Goal: Transaction & Acquisition: Purchase product/service

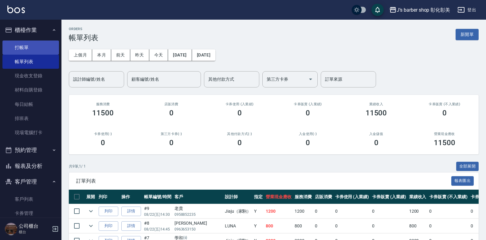
click at [30, 45] on link "打帳單" at bounding box center [30, 48] width 57 height 14
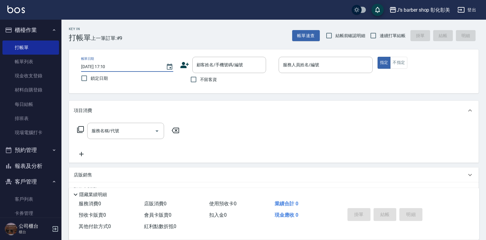
click at [108, 66] on input "[DATE] 17:10" at bounding box center [120, 67] width 79 height 10
type input "[DATE] 15:30"
click at [207, 67] on input "顧客姓名/手機號碼/編號" at bounding box center [224, 65] width 59 height 11
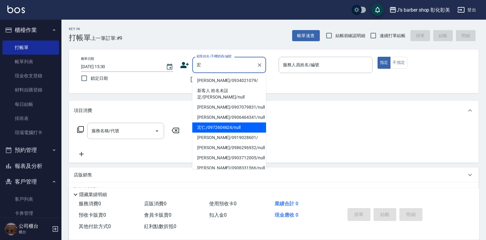
click at [225, 123] on li "宏仁/0972604624/null" at bounding box center [229, 128] width 74 height 10
type input "宏仁/0972604624/null"
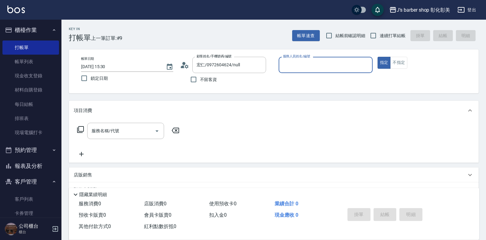
click at [357, 61] on input "服務人員姓名/編號" at bounding box center [326, 65] width 89 height 11
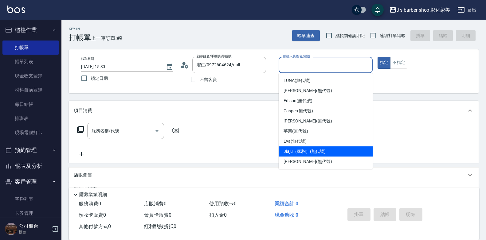
click at [299, 155] on div "Jiaju（家駒） (無代號)" at bounding box center [326, 152] width 94 height 10
type input "Jiaju（家駒）(無代號)"
click at [299, 155] on div "服務名稱/代號 服務名稱/代號" at bounding box center [274, 141] width 410 height 42
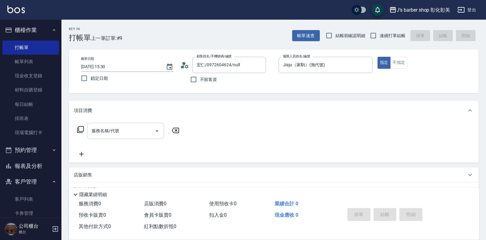
click at [118, 128] on div "服務名稱/代號 服務名稱/代號" at bounding box center [125, 131] width 77 height 16
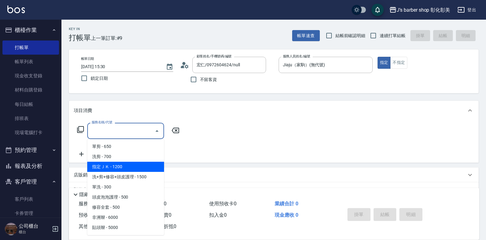
click at [138, 163] on span "指定ＪＫ - 1200" at bounding box center [125, 167] width 77 height 10
type input "指定ＪＫ(102)"
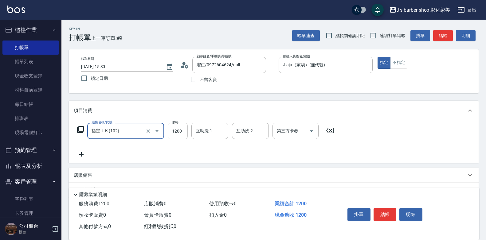
click at [177, 134] on input "1200" at bounding box center [178, 131] width 20 height 17
type input "700"
click at [199, 130] on div "互助洗-1 互助洗-1" at bounding box center [210, 131] width 37 height 16
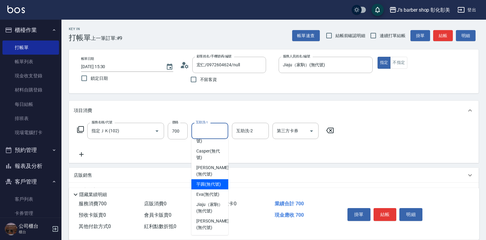
scroll to position [52, 0]
click at [207, 184] on span "芋圓 (無代號)" at bounding box center [208, 184] width 25 height 6
type input "芋圓(無代號)"
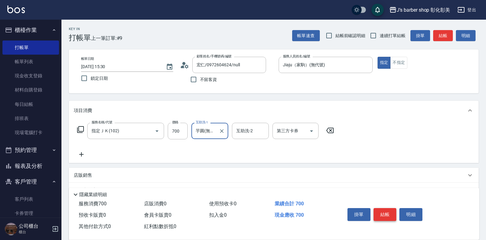
click at [392, 211] on button "結帳" at bounding box center [385, 214] width 23 height 13
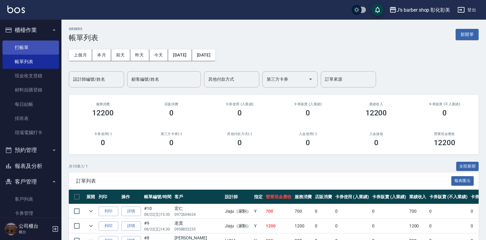
click at [26, 49] on link "打帳單" at bounding box center [30, 48] width 57 height 14
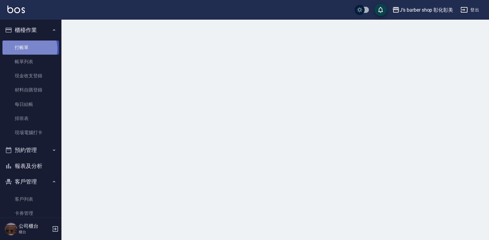
click at [26, 49] on link "打帳單" at bounding box center [30, 48] width 57 height 14
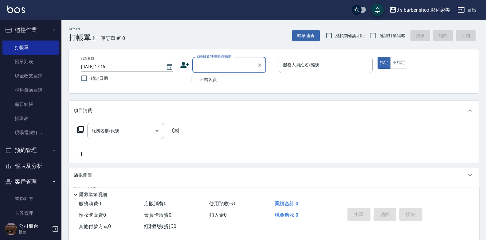
click at [107, 67] on input "[DATE] 17:16" at bounding box center [120, 67] width 79 height 10
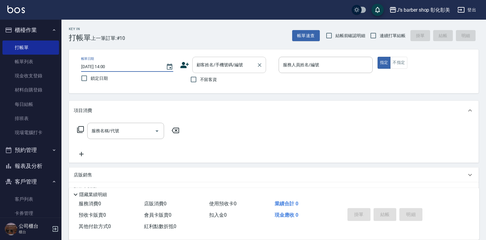
type input "[DATE] 14:00"
click at [221, 63] on div "顧客姓名/手機號碼/編號 顧客姓名/手機號碼/編號" at bounding box center [229, 65] width 74 height 16
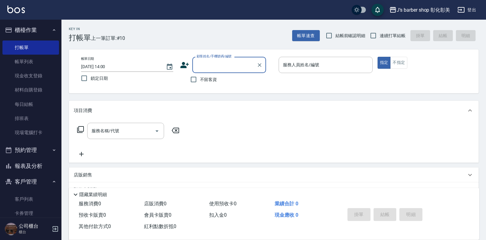
click at [221, 66] on input "顧客姓名/手機號碼/編號" at bounding box center [224, 65] width 59 height 11
click at [220, 66] on input "顧客姓名/手機號碼/編號" at bounding box center [224, 65] width 59 height 11
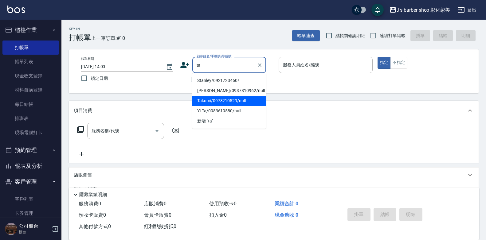
click at [233, 100] on li "Takumi/0973210529/null" at bounding box center [229, 101] width 74 height 10
type input "Takumi/0973210529/null"
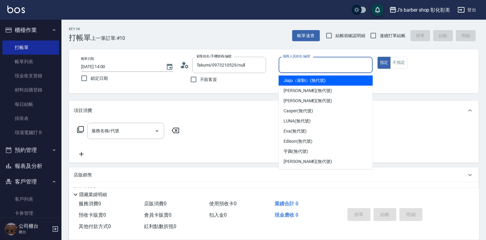
click at [303, 68] on input "服務人員姓名/編號" at bounding box center [326, 65] width 89 height 11
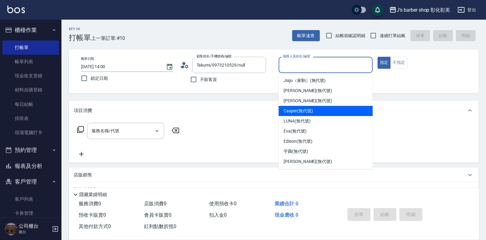
click at [320, 111] on div "Casper (無代號)" at bounding box center [326, 111] width 94 height 10
type input "Casper(無代號)"
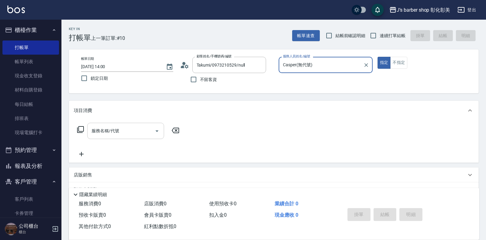
click at [140, 126] on input "服務名稱/代號" at bounding box center [121, 131] width 62 height 11
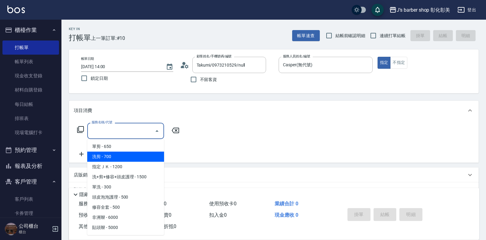
click at [126, 156] on span "洗剪 - 700" at bounding box center [125, 157] width 77 height 10
type input "洗剪(101)"
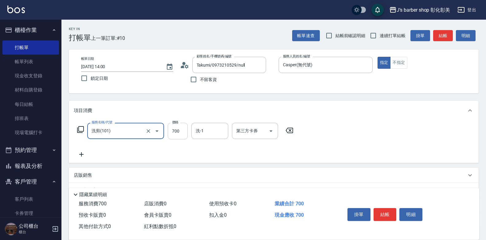
click at [171, 132] on input "700" at bounding box center [178, 131] width 20 height 17
type input "600"
click at [383, 214] on button "結帳" at bounding box center [385, 214] width 23 height 13
click at [383, 214] on div "掛單 結帳 明細" at bounding box center [385, 215] width 80 height 19
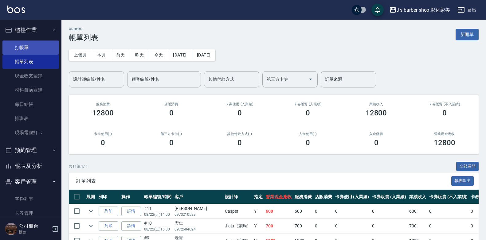
click at [34, 49] on link "打帳單" at bounding box center [30, 48] width 57 height 14
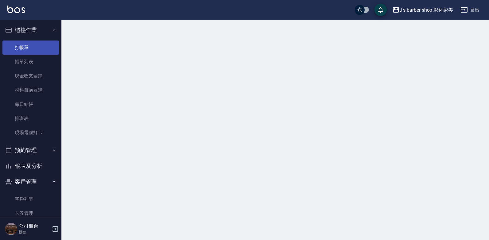
click at [34, 49] on link "打帳單" at bounding box center [30, 48] width 57 height 14
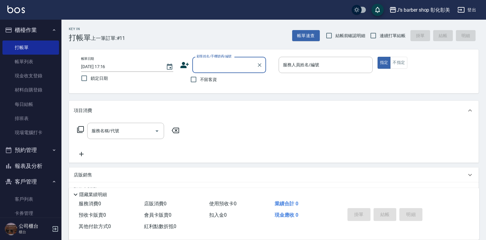
click at [109, 65] on input "[DATE] 17:16" at bounding box center [120, 67] width 79 height 10
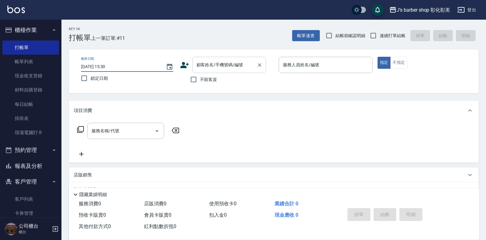
type input "[DATE] 15:30"
click at [206, 66] on div "顧客姓名/手機號碼/編號 顧客姓名/手機號碼/編號" at bounding box center [229, 65] width 74 height 16
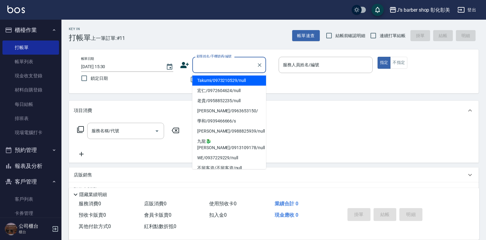
click at [177, 90] on div "帳單日期 [DATE] 15:30 鎖定日期 顧客姓名/手機號碼/編號 顧客姓名/手機號碼/編號 不留客資 服務人員姓名/編號 服務人員姓名/編號 指定 不指定" at bounding box center [274, 71] width 410 height 44
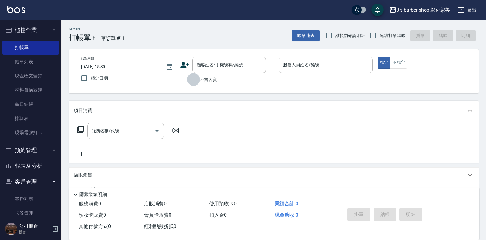
click at [192, 79] on input "不留客資" at bounding box center [193, 79] width 13 height 13
checkbox input "true"
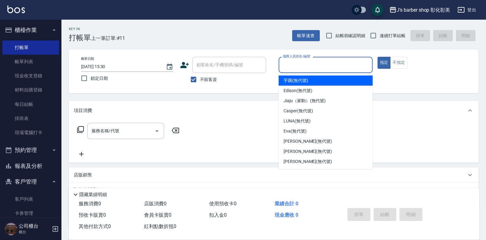
click at [293, 63] on input "服務人員姓名/編號" at bounding box center [326, 65] width 89 height 11
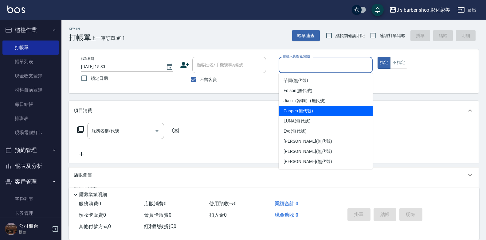
click at [308, 114] on span "Casper (無代號)" at bounding box center [298, 111] width 29 height 6
type input "Casper(無代號)"
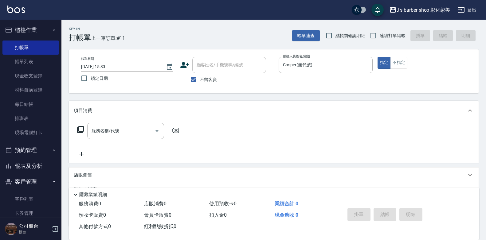
click at [308, 114] on div "項目消費" at bounding box center [270, 111] width 393 height 6
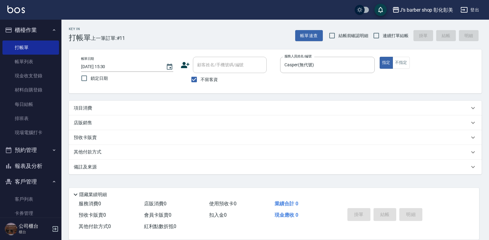
click at [102, 105] on div "項目消費" at bounding box center [272, 108] width 396 height 6
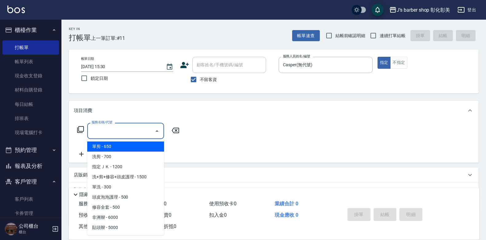
click at [103, 128] on input "服務名稱/代號" at bounding box center [121, 131] width 62 height 11
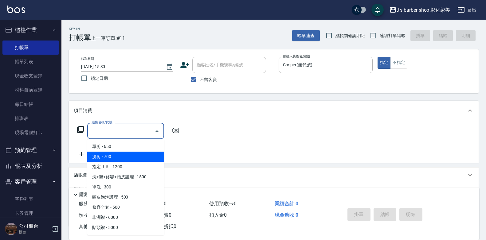
click at [120, 158] on span "洗剪 - 700" at bounding box center [125, 157] width 77 height 10
click at [120, 158] on div "服務名稱/代號 服務名稱/代號" at bounding box center [128, 140] width 109 height 35
type input "洗剪(101)"
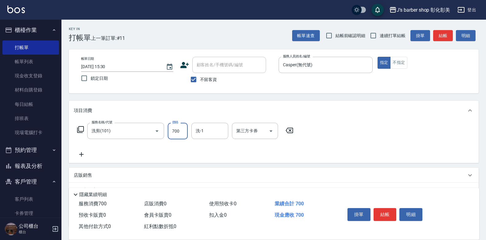
drag, startPoint x: 120, startPoint y: 156, endPoint x: 173, endPoint y: 128, distance: 60.3
click at [173, 128] on input "700" at bounding box center [178, 131] width 20 height 17
type input "600"
click at [383, 211] on button "結帳" at bounding box center [385, 214] width 23 height 13
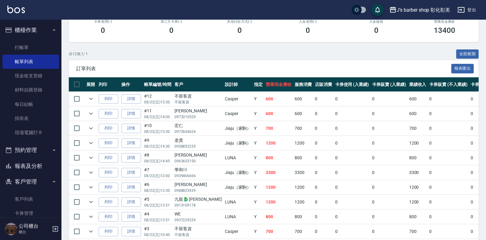
scroll to position [123, 0]
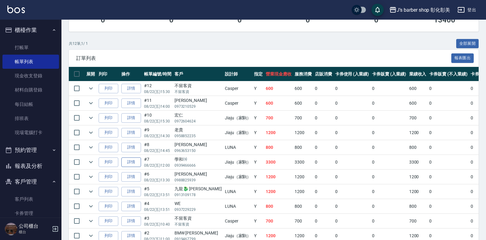
click at [130, 164] on link "詳情" at bounding box center [131, 163] width 20 height 10
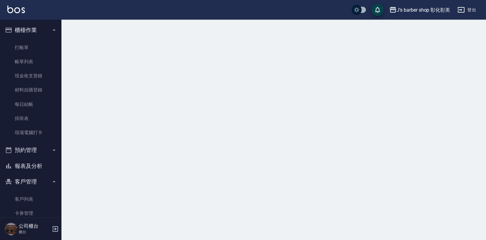
click at [130, 164] on div at bounding box center [243, 120] width 486 height 240
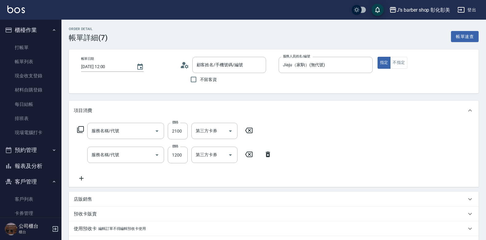
type input "[DATE] 12:00"
type input "Jiaju（家駒）(無代號)"
type input "兩側壓貼大面積 前額根部支撐 頂部 （微整燙區塊手棒）含洗剪(Gp4)"
type input "指定ＪＫ(102)"
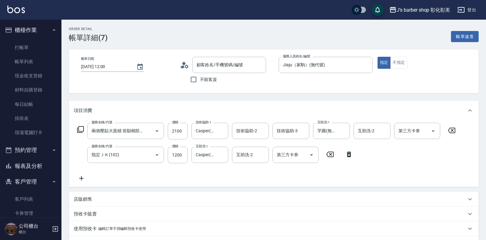
type input "學和/0939466666/s"
